Goal: Task Accomplishment & Management: Manage account settings

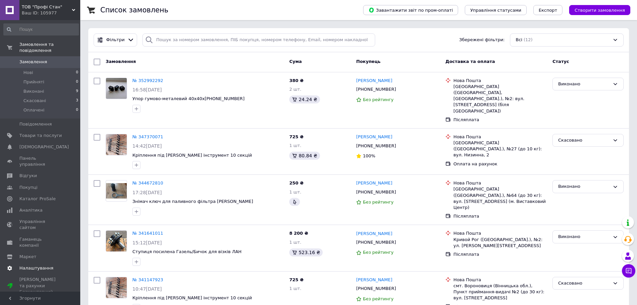
click at [27, 265] on span "Налаштування" at bounding box center [36, 268] width 34 height 6
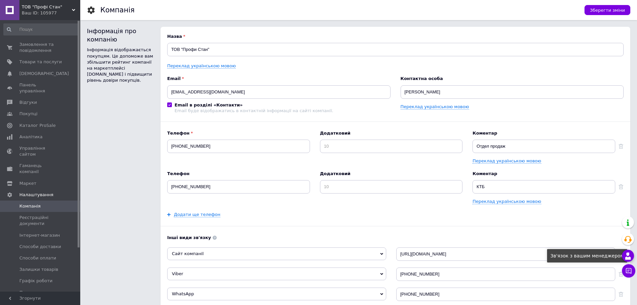
click at [626, 259] on use at bounding box center [628, 255] width 6 height 7
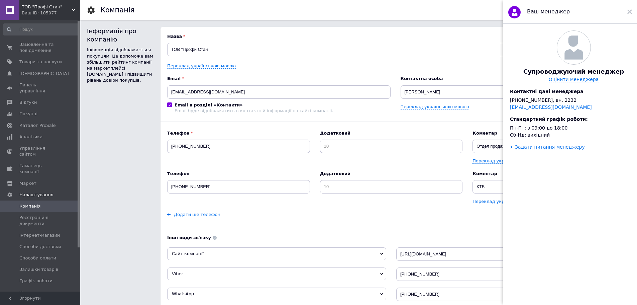
click at [507, 156] on div "Супроводжуючий менеджер Оцінити менеджера Контактні дані менеджера [PHONE_NUMBE…" at bounding box center [573, 165] width 141 height 283
click at [522, 150] on div "Задати питання менеджеру" at bounding box center [550, 146] width 70 height 5
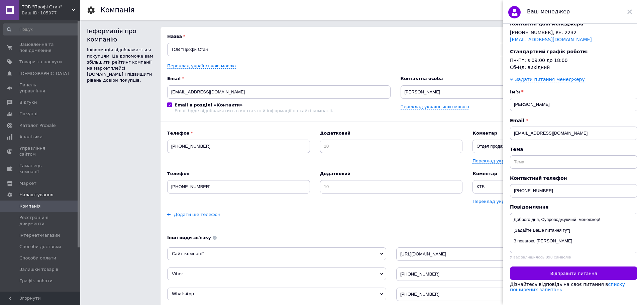
scroll to position [10, 0]
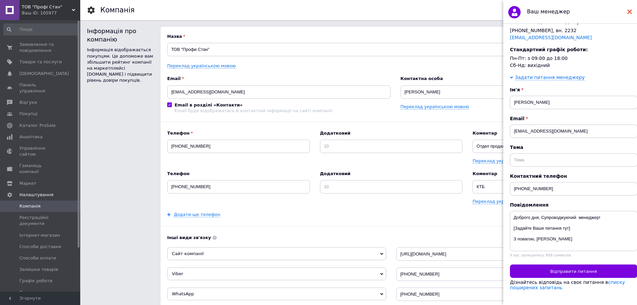
click at [631, 13] on use at bounding box center [629, 11] width 5 height 5
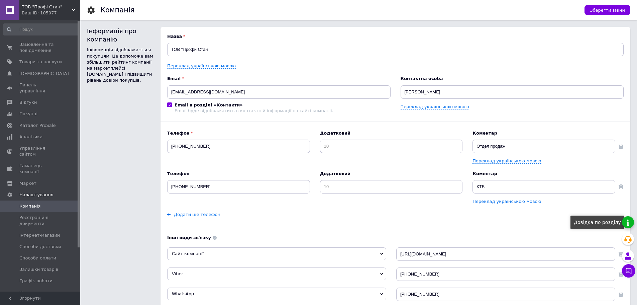
click at [625, 222] on link at bounding box center [628, 222] width 12 height 12
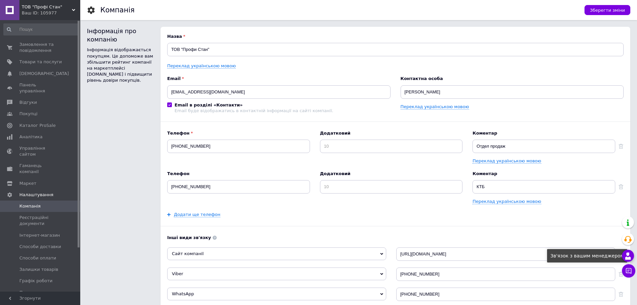
click at [629, 257] on use at bounding box center [628, 255] width 6 height 7
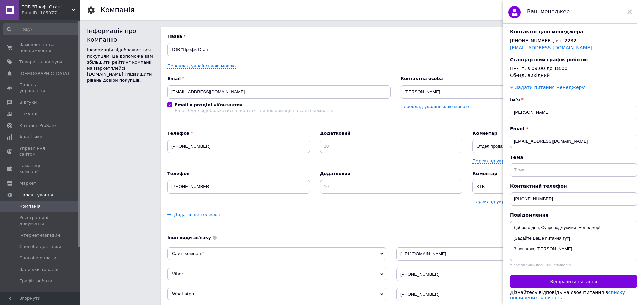
scroll to position [67, 0]
click at [124, 165] on div "Інформація про компанію Інформація відображається покупцям. Це допоможе вам збі…" at bounding box center [120, 225] width 67 height 397
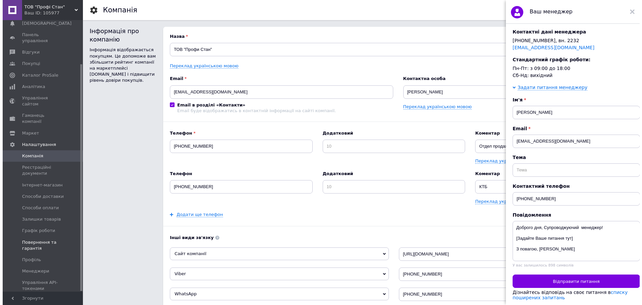
scroll to position [52, 0]
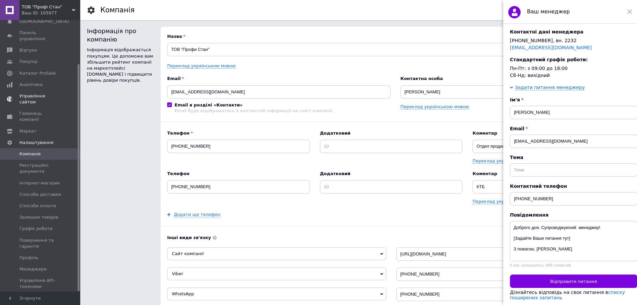
click at [25, 93] on span "Управління сайтом" at bounding box center [40, 99] width 42 height 12
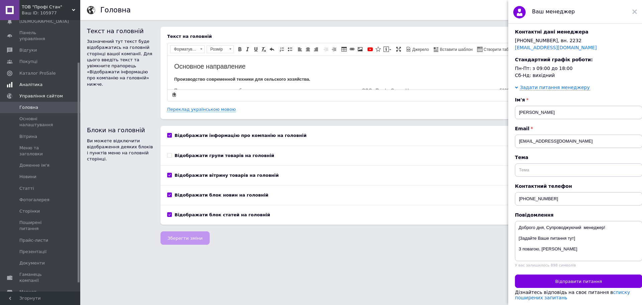
click at [28, 82] on span "Аналітика" at bounding box center [30, 85] width 23 height 6
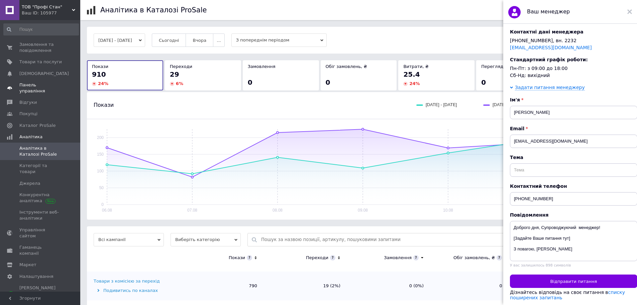
click at [43, 86] on span "Панель управління" at bounding box center [40, 88] width 42 height 12
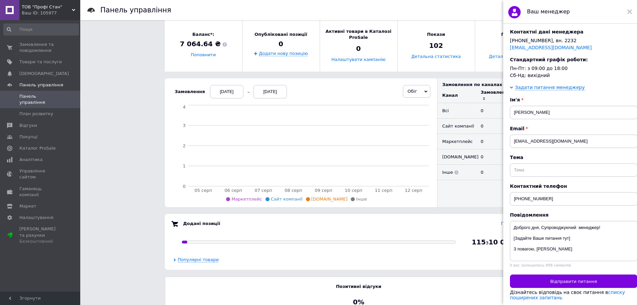
scroll to position [100, 0]
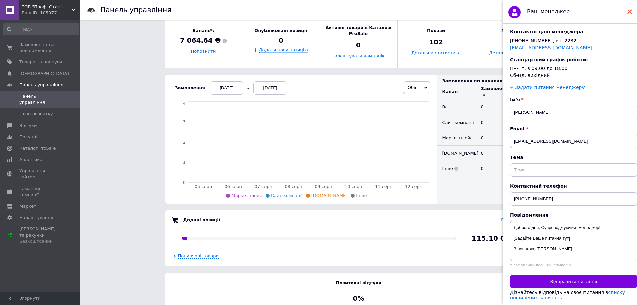
click at [629, 11] on use at bounding box center [629, 11] width 5 height 5
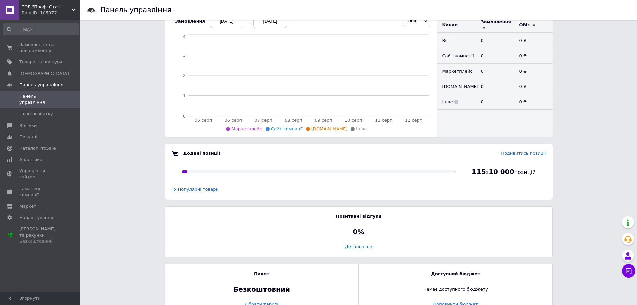
scroll to position [184, 0]
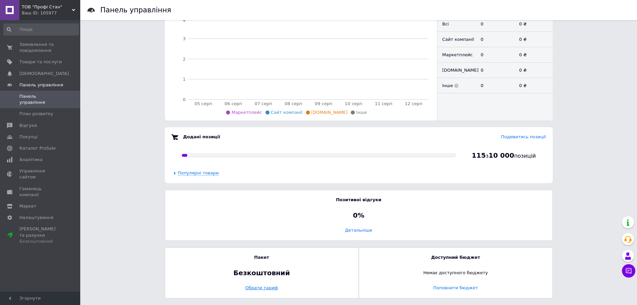
click at [265, 289] on link "Обрати тариф" at bounding box center [262, 288] width 180 height 6
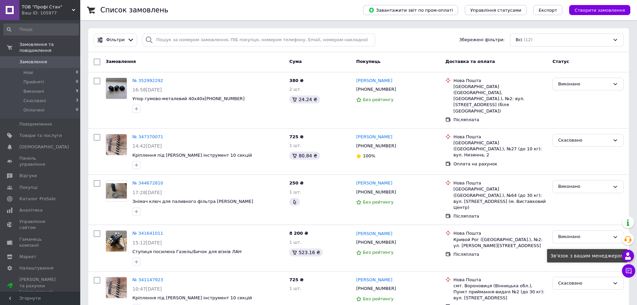
click at [626, 259] on use at bounding box center [628, 255] width 6 height 7
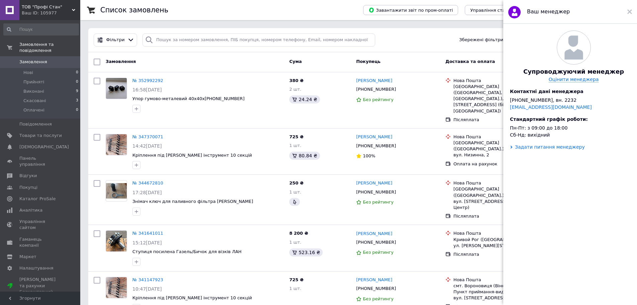
click at [536, 150] on div "Задати питання менеджеру" at bounding box center [550, 146] width 70 height 5
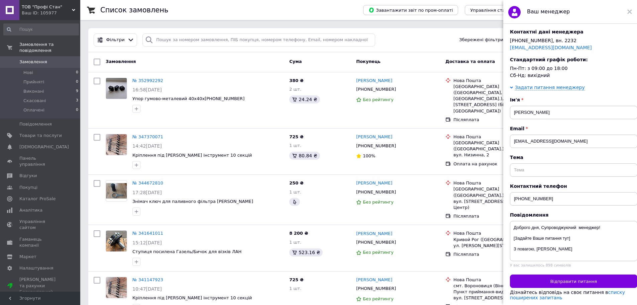
scroll to position [79, 0]
drag, startPoint x: 529, startPoint y: 193, endPoint x: 555, endPoint y: 193, distance: 25.8
click at [554, 193] on input "[PHONE_NUMBER]" at bounding box center [573, 198] width 127 height 13
type input "[PHONE_NUMBER]"
drag, startPoint x: 527, startPoint y: 103, endPoint x: 458, endPoint y: 105, distance: 69.6
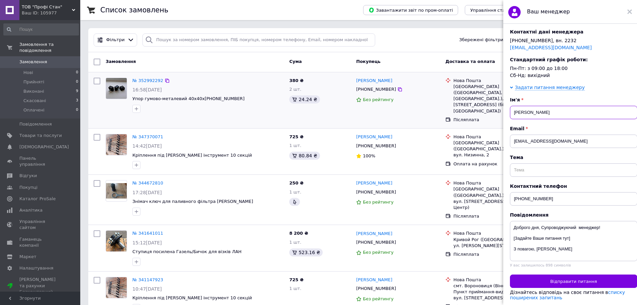
click at [523, 106] on input "[PERSON_NAME]" at bounding box center [573, 112] width 127 height 13
drag, startPoint x: 527, startPoint y: 103, endPoint x: 511, endPoint y: 103, distance: 16.1
click at [511, 106] on input "[PERSON_NAME]" at bounding box center [573, 112] width 127 height 13
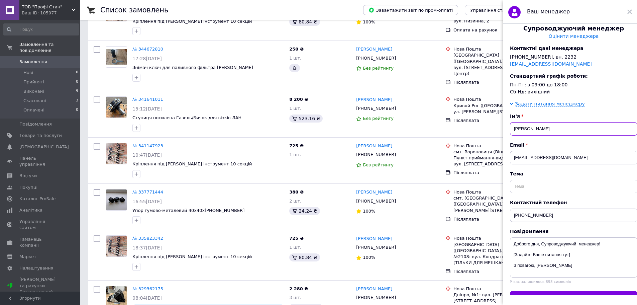
scroll to position [78, 0]
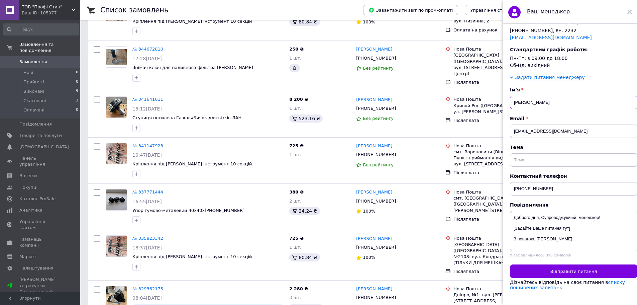
type input "Світлана Саінсус"
click at [531, 154] on input "text" at bounding box center [573, 159] width 127 height 13
click at [522, 153] on input "text" at bounding box center [573, 159] width 127 height 13
type input "оплата тарифу"
drag, startPoint x: 576, startPoint y: 236, endPoint x: 514, endPoint y: 220, distance: 64.2
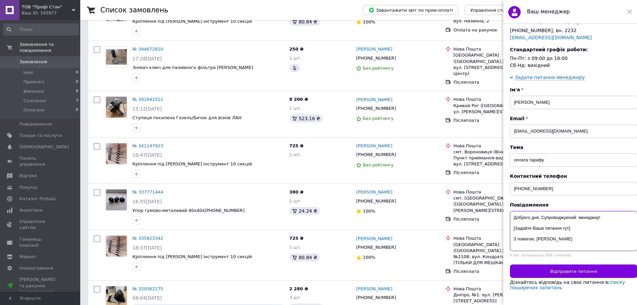
click at [514, 220] on textarea "Доброго дня, Супроводжуючий менеджер! [Задайте Ваше питання тут] З повагою, [PE…" at bounding box center [573, 231] width 127 height 40
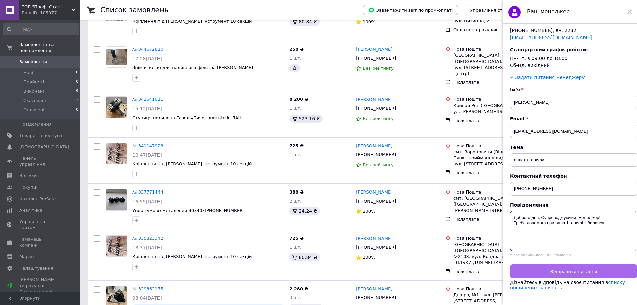
type textarea "Доброго дня, Супроводжуючий менеджер! Треба допомога при оплаті тарифі з балансу"
click at [544, 264] on button "Відправити питання" at bounding box center [573, 270] width 127 height 13
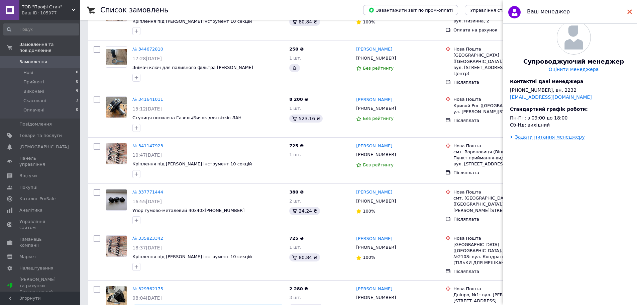
click at [629, 12] on use at bounding box center [629, 11] width 5 height 5
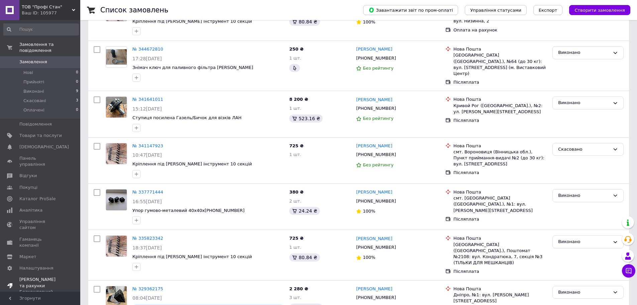
click at [46, 276] on span "Тарифи та рахунки Безкоштовний" at bounding box center [40, 285] width 42 height 18
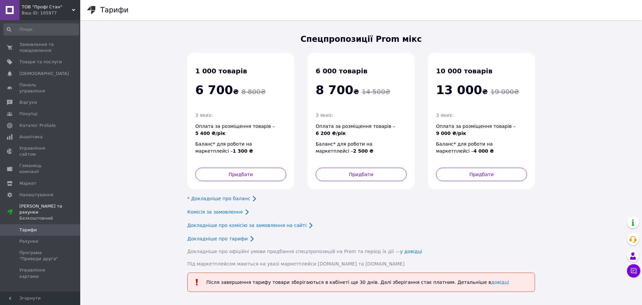
drag, startPoint x: 212, startPoint y: 199, endPoint x: 238, endPoint y: 203, distance: 26.3
click at [238, 203] on div "Спецпропозиції Prom мікс 1 000 товарів 6 700 ₴ 8 800 ₴ З яких: Оплата за розміщ…" at bounding box center [361, 149] width 348 height 233
click at [479, 50] on div "10 000 товарів 13 000 ₴ 19 000 ₴ З яких: Оплата за розміщення товарів – 9 000 ₴…" at bounding box center [481, 121] width 120 height 150
click at [632, 220] on link at bounding box center [633, 222] width 12 height 12
click at [48, 122] on span "Каталог ProSale" at bounding box center [37, 125] width 36 height 6
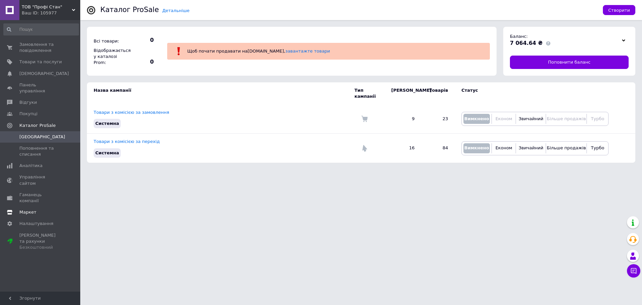
click at [52, 189] on link "Гаманець компанії" at bounding box center [41, 197] width 82 height 17
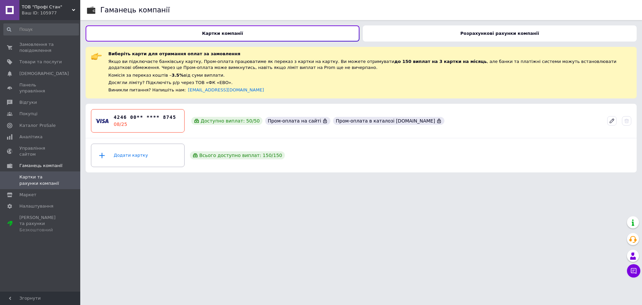
click at [533, 32] on div "Розрахункові рахунки компанії" at bounding box center [500, 33] width 274 height 16
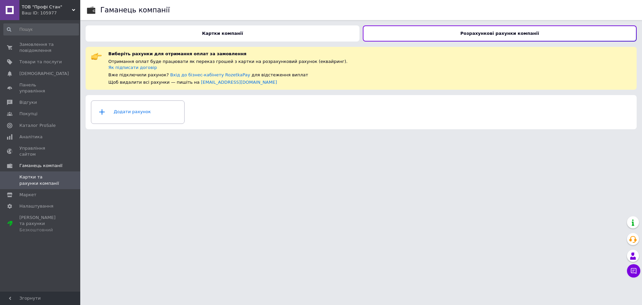
click at [236, 31] on b "Картки компанії" at bounding box center [222, 33] width 41 height 5
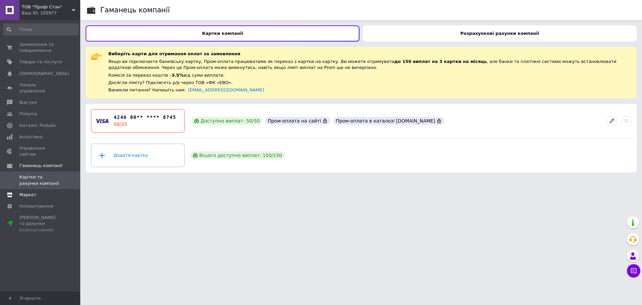
click at [47, 192] on span "Маркет" at bounding box center [40, 195] width 42 height 6
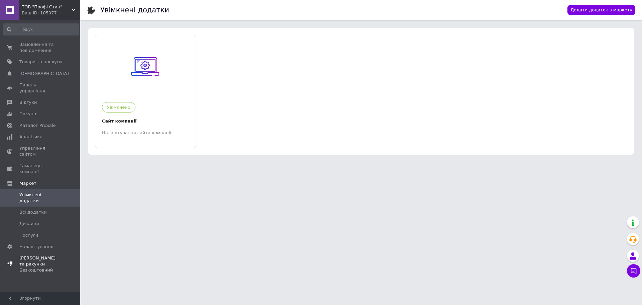
click at [44, 255] on span "Тарифи та рахунки Безкоштовний" at bounding box center [40, 264] width 42 height 18
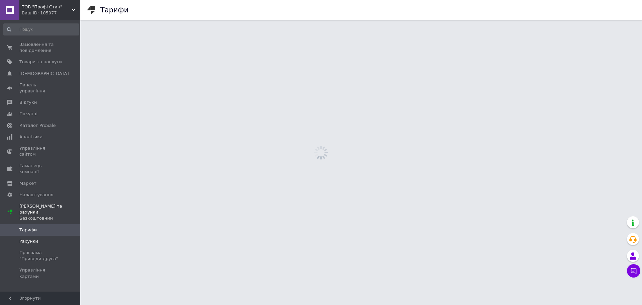
click at [50, 238] on span "Рахунки" at bounding box center [40, 241] width 42 height 6
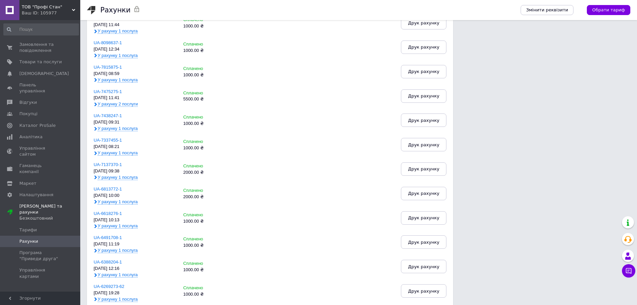
scroll to position [188, 0]
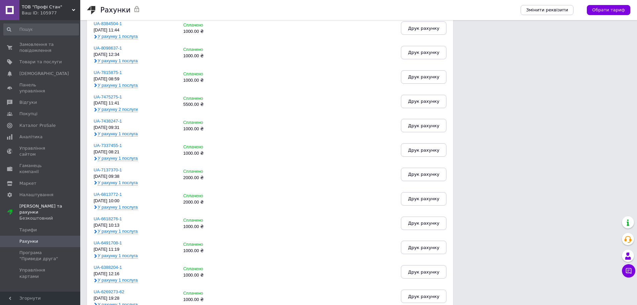
click at [117, 111] on span "У рахунку 2 послуги" at bounding box center [118, 109] width 40 height 5
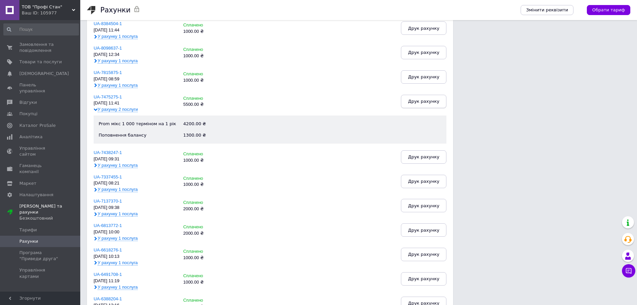
click at [444, 102] on button "Друк рахунку" at bounding box center [423, 101] width 45 height 13
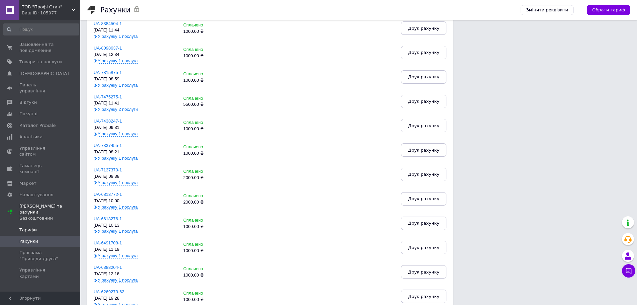
click at [32, 227] on span "Тарифи" at bounding box center [27, 230] width 17 height 6
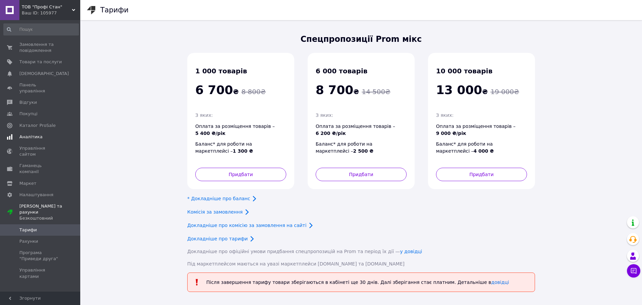
click at [46, 134] on span "Аналітика" at bounding box center [40, 137] width 42 height 6
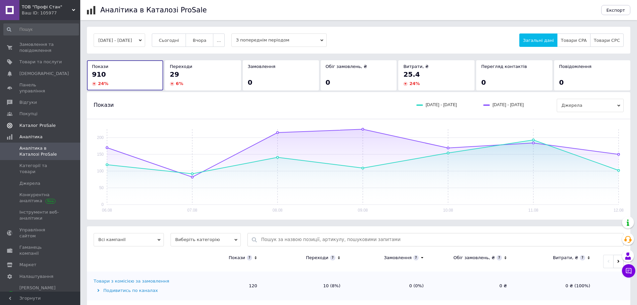
click at [54, 122] on span "Каталог ProSale" at bounding box center [40, 125] width 42 height 6
